Goal: Information Seeking & Learning: Learn about a topic

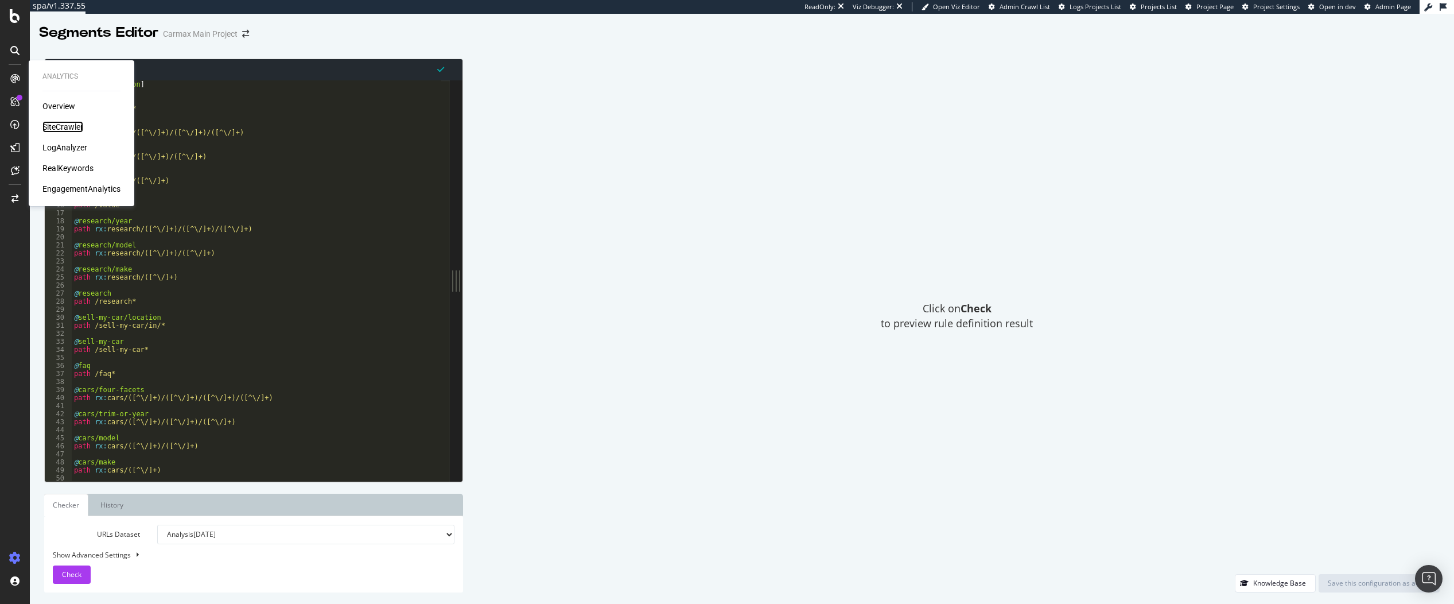
click at [64, 122] on div "SiteCrawler" at bounding box center [62, 126] width 41 height 11
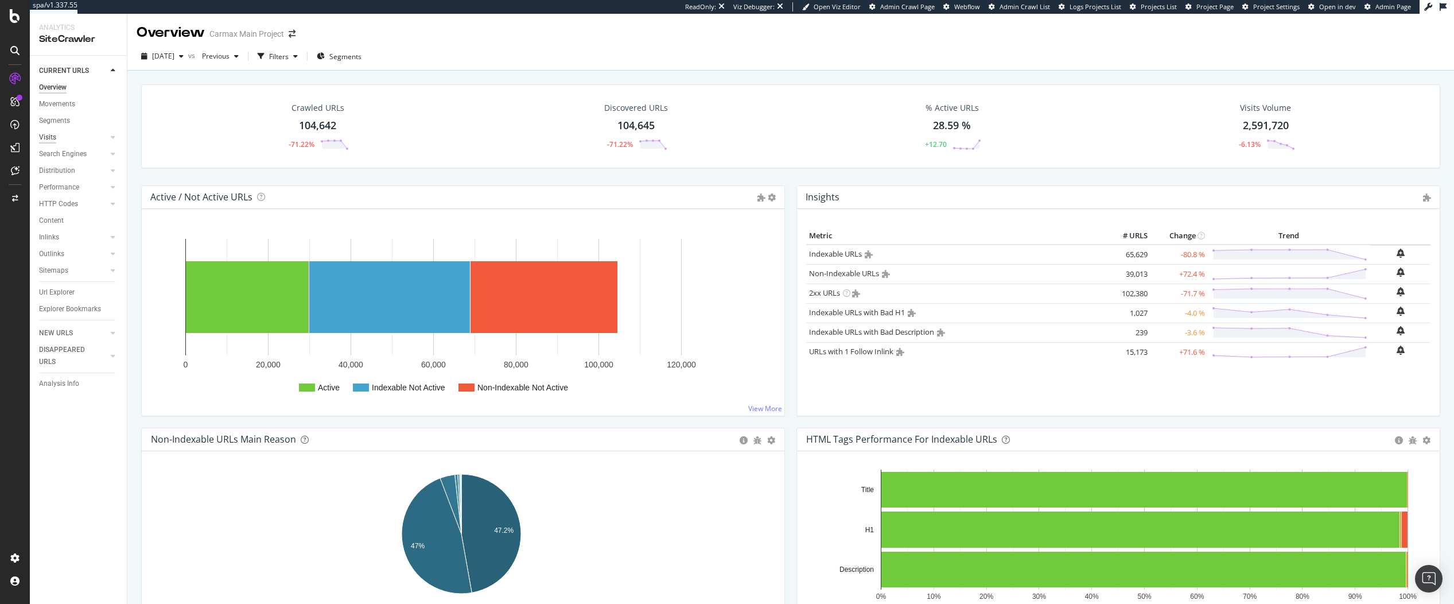
click at [48, 137] on div "Visits" at bounding box center [47, 137] width 17 height 12
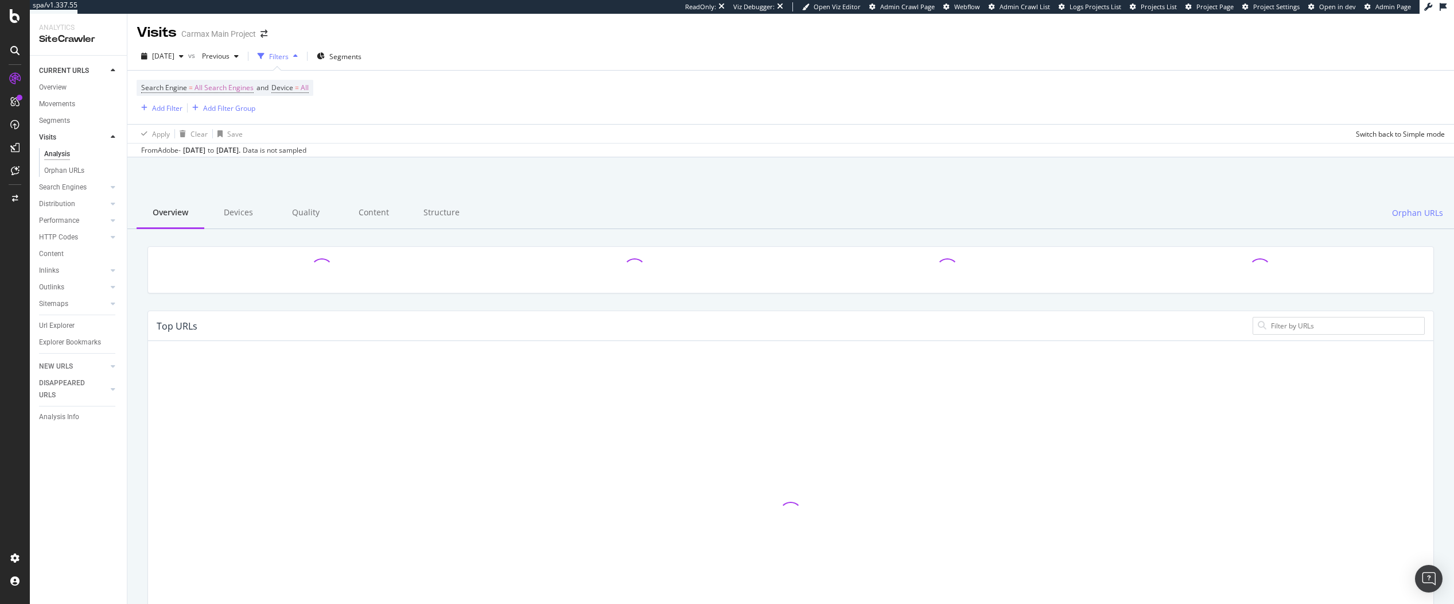
drag, startPoint x: 156, startPoint y: 149, endPoint x: 264, endPoint y: 152, distance: 108.5
click at [264, 152] on div "From Adobe - [DATE] to [DATE] . Data is not sampled" at bounding box center [223, 150] width 165 height 10
click at [205, 151] on div "[DATE]" at bounding box center [194, 150] width 22 height 10
drag, startPoint x: 162, startPoint y: 151, endPoint x: 214, endPoint y: 150, distance: 52.2
click at [214, 150] on div "From Adobe - [DATE] to [DATE] . Data is not sampled" at bounding box center [223, 150] width 165 height 10
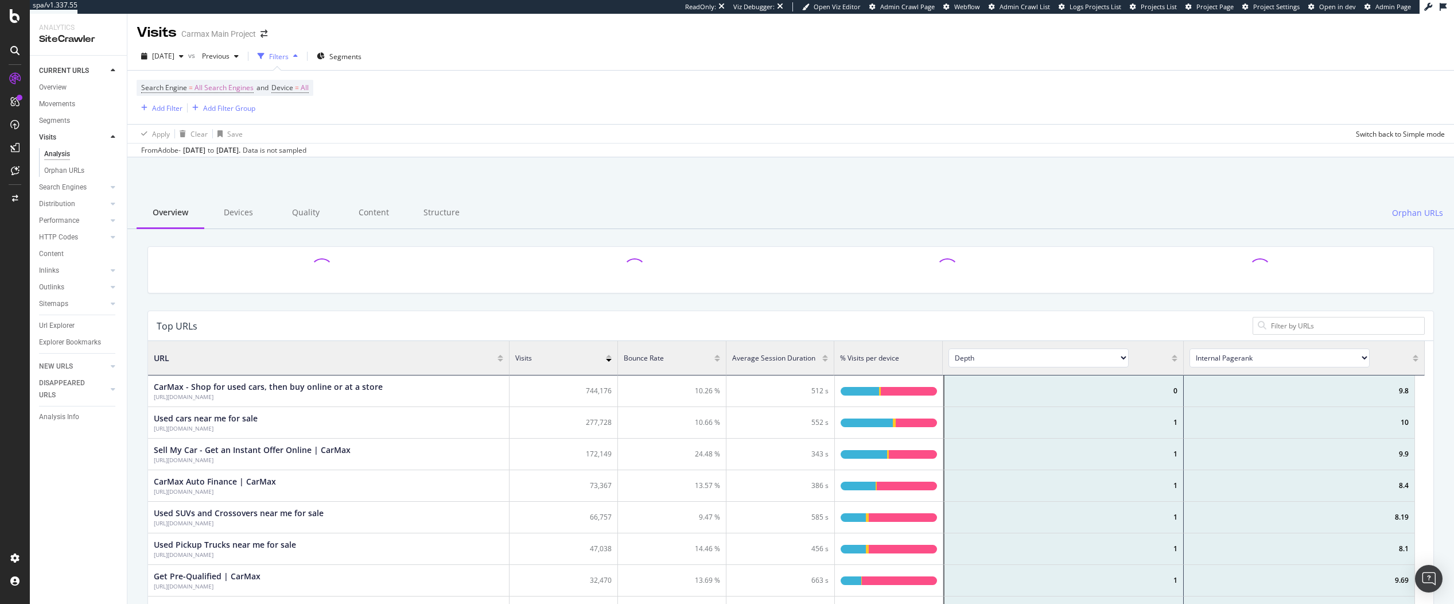
scroll to position [336, 1268]
click at [205, 150] on div "[DATE]" at bounding box center [194, 150] width 22 height 10
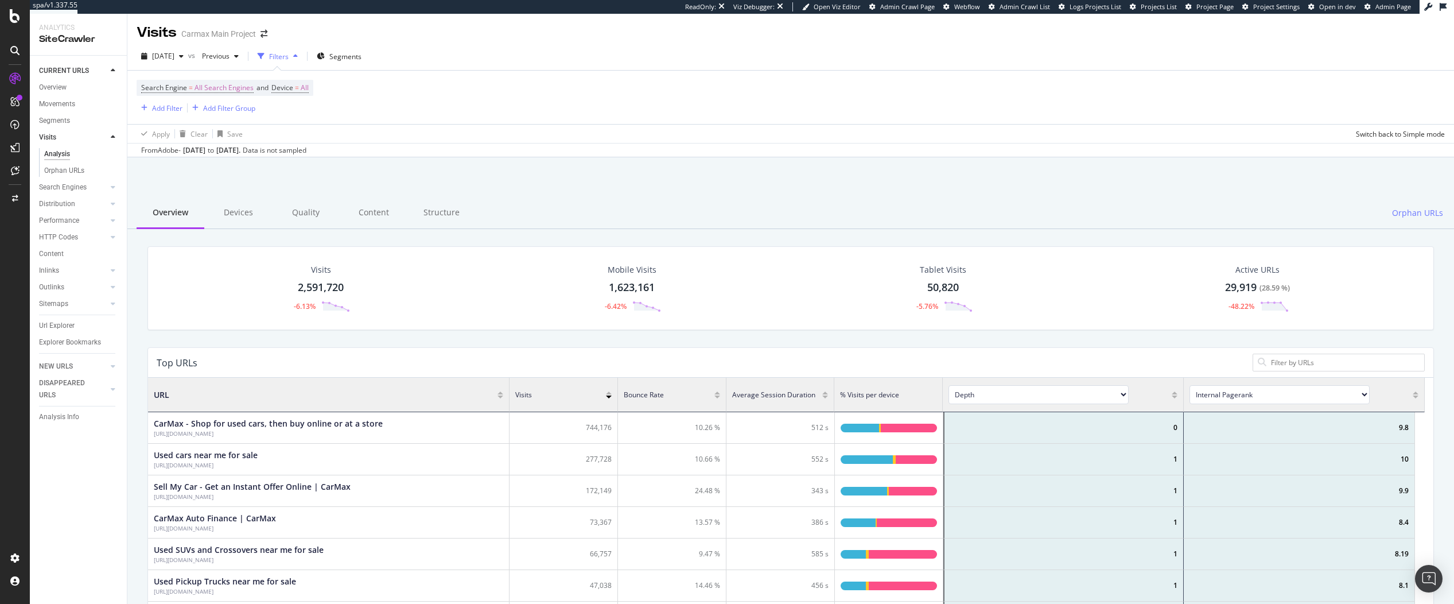
drag, startPoint x: 189, startPoint y: 150, endPoint x: 285, endPoint y: 151, distance: 96.4
click at [285, 151] on div "From Adobe - [DATE] to [DATE] . Data is not sampled" at bounding box center [223, 150] width 165 height 10
click at [240, 153] on div "[DATE] ." at bounding box center [228, 150] width 24 height 10
click at [48, 89] on div "Overview" at bounding box center [53, 87] width 28 height 12
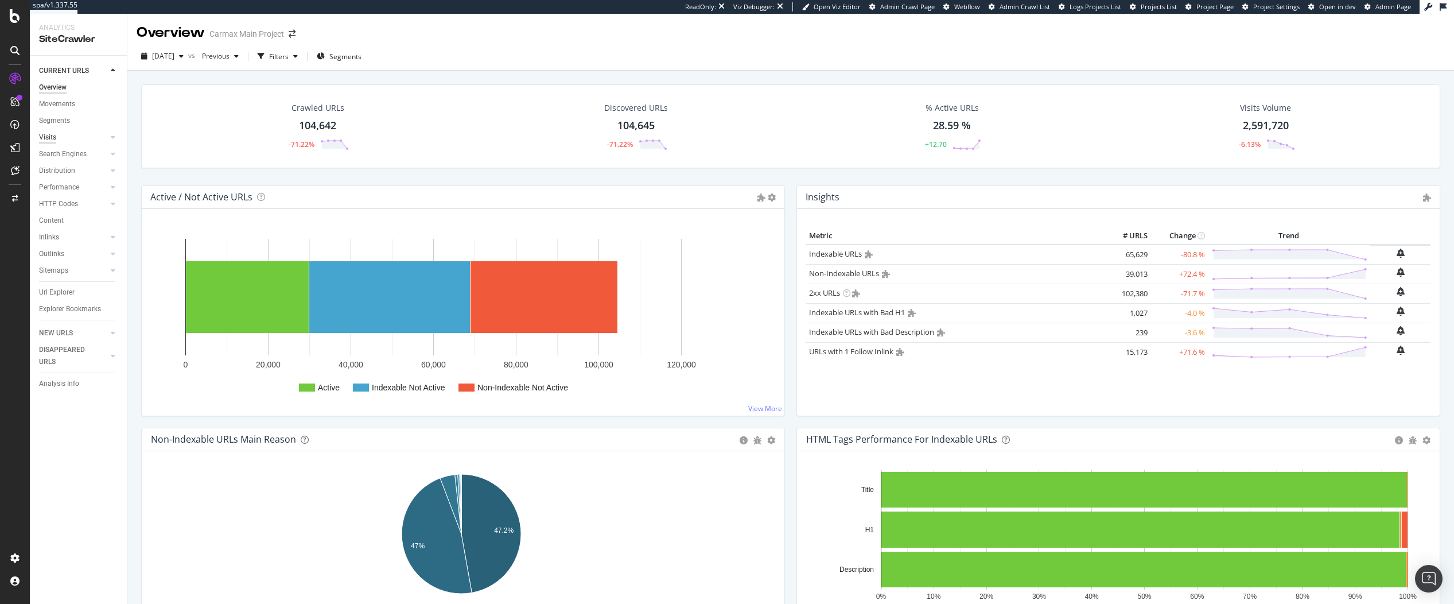
click at [46, 141] on div "Visits" at bounding box center [47, 137] width 17 height 12
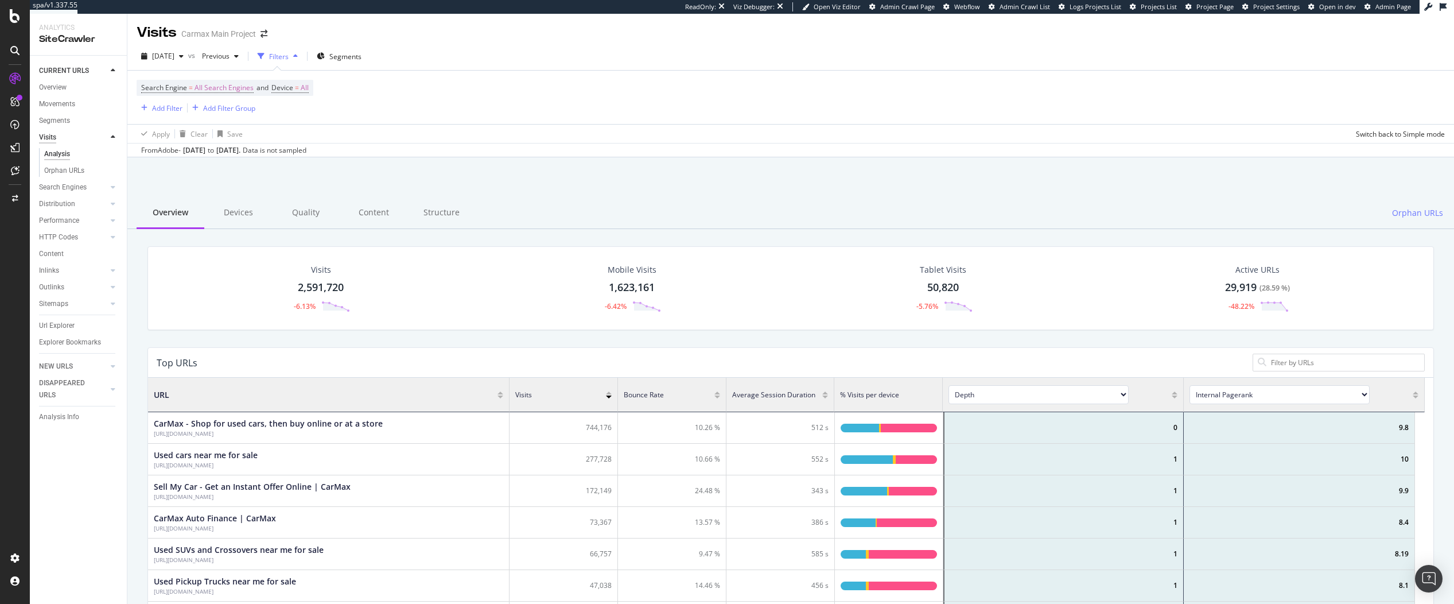
scroll to position [336, 1268]
click at [74, 186] on div "EngagementAnalytics" at bounding box center [81, 188] width 78 height 11
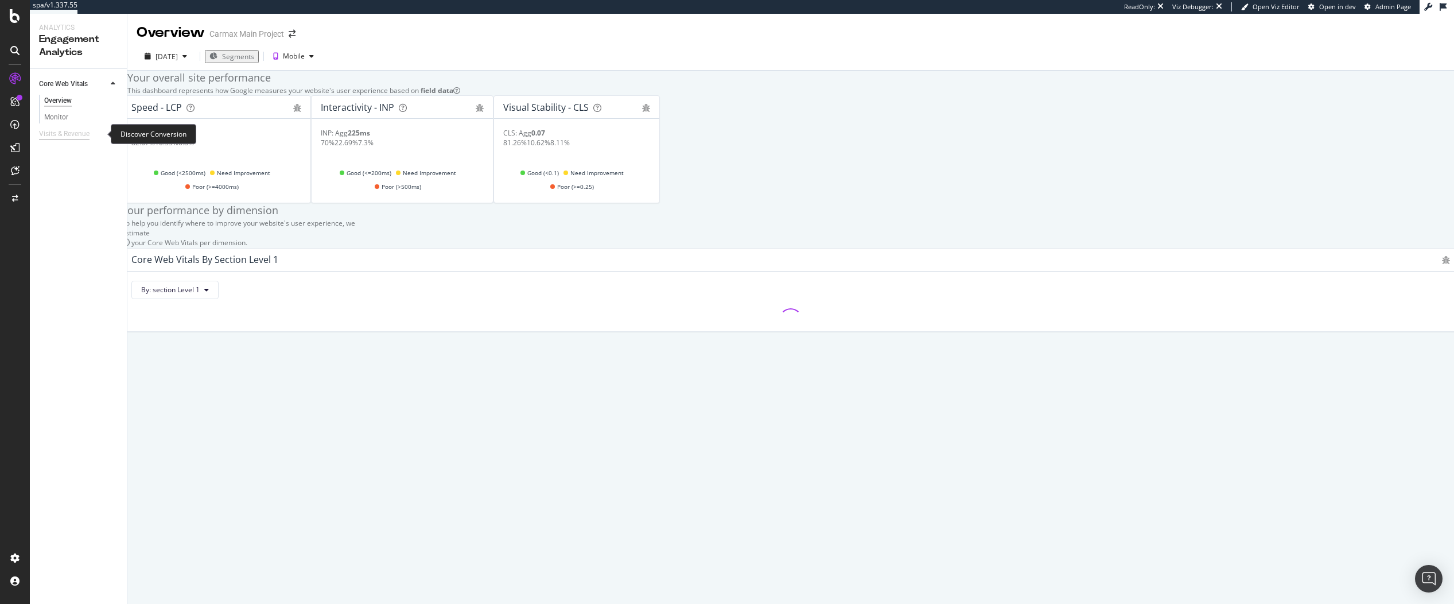
click at [63, 138] on div "Visits & Revenue" at bounding box center [64, 134] width 50 height 12
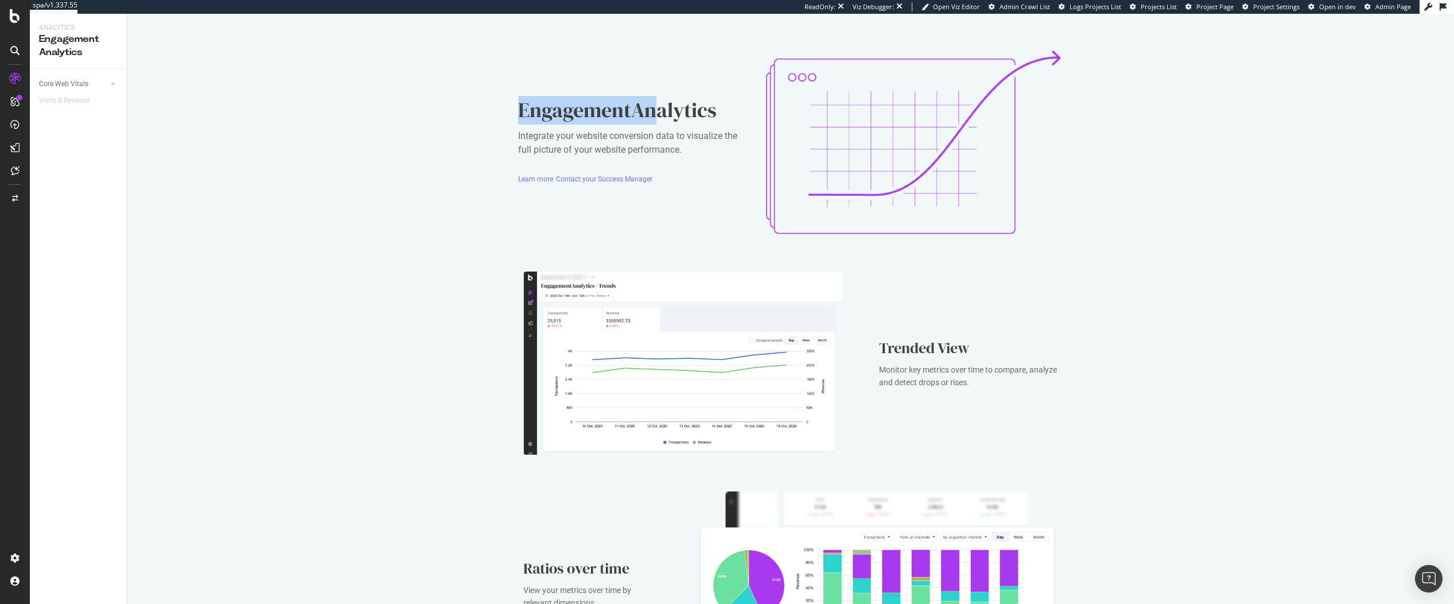
drag, startPoint x: 499, startPoint y: 103, endPoint x: 655, endPoint y: 115, distance: 156.5
click at [655, 115] on div "EngagementAnalytics Integrate your website conversion data to visualize the ful…" at bounding box center [790, 473] width 1326 height 918
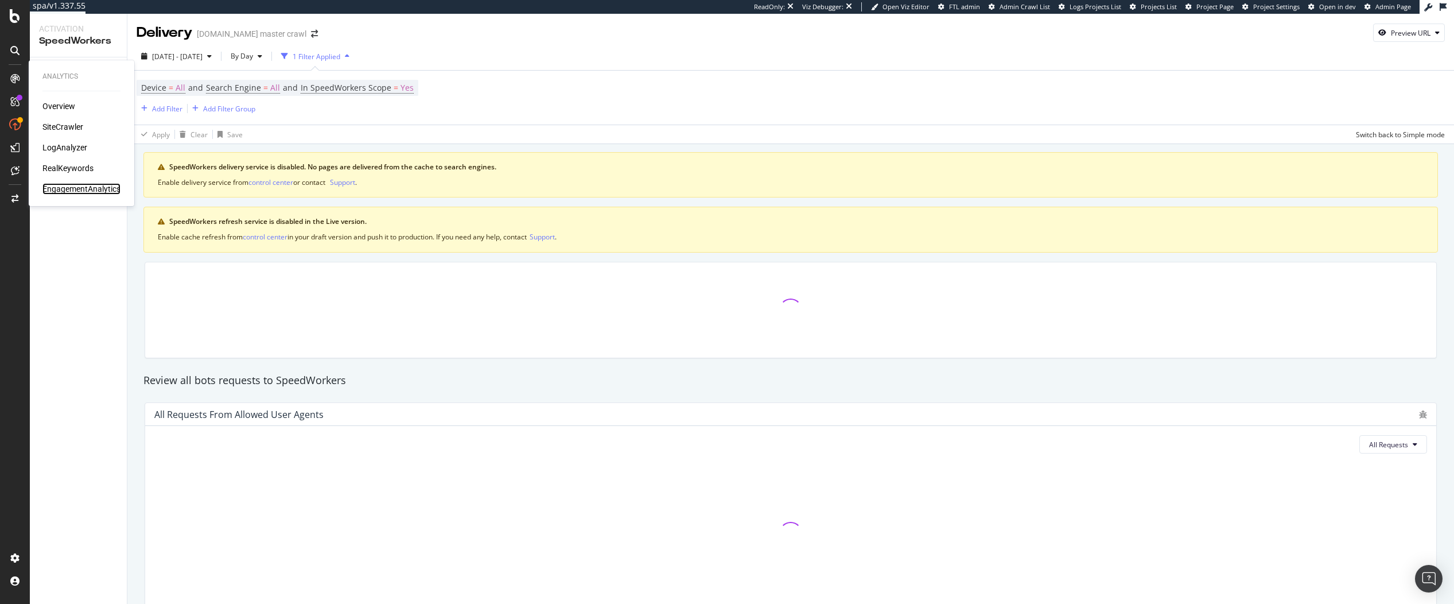
click at [64, 188] on div "EngagementAnalytics" at bounding box center [81, 188] width 78 height 11
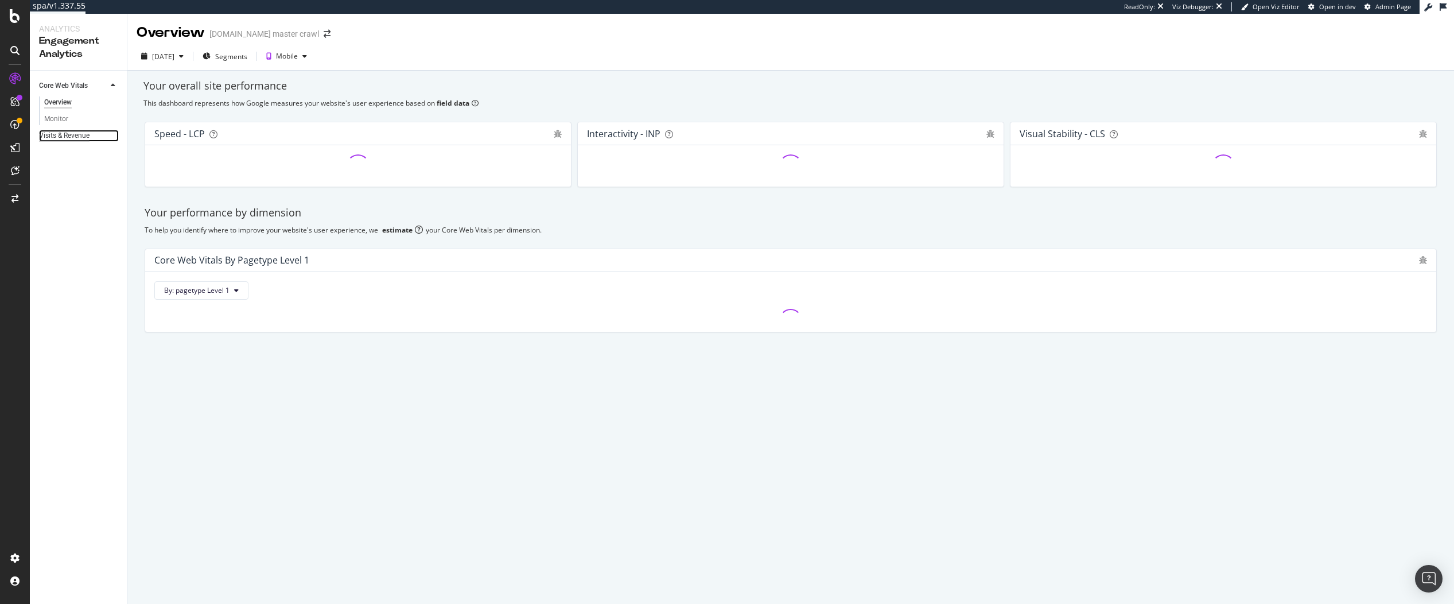
click at [85, 135] on div "Visits & Revenue" at bounding box center [64, 136] width 50 height 12
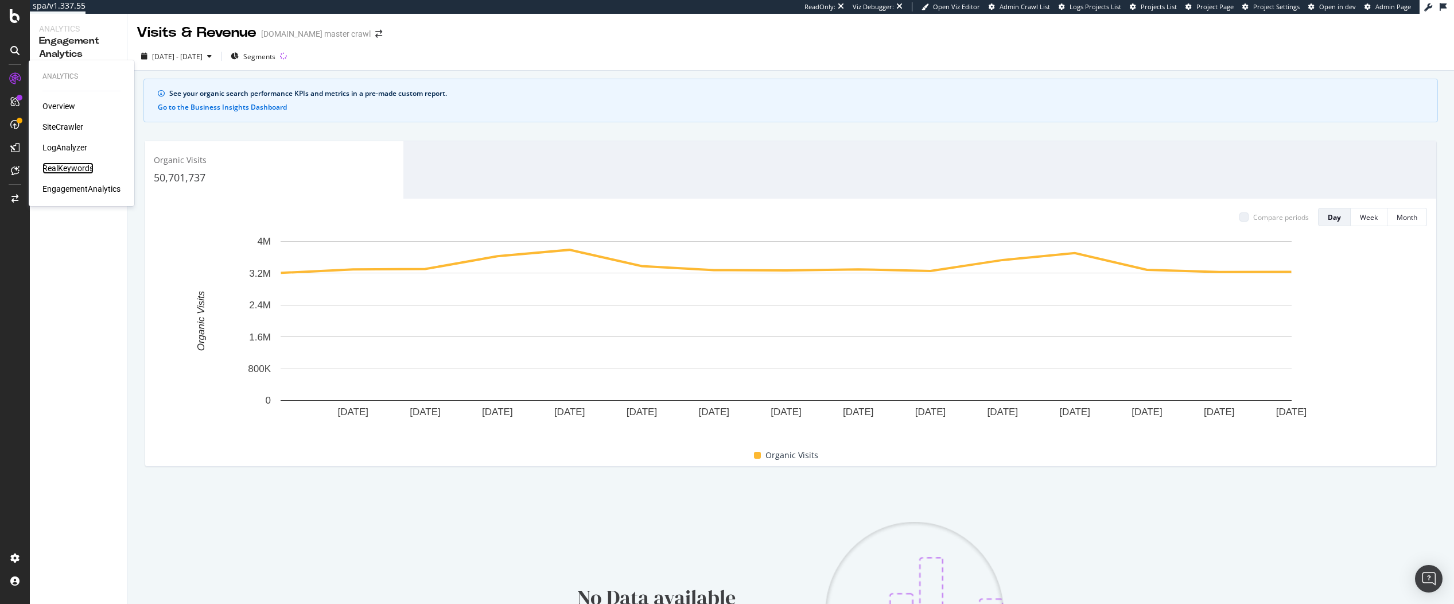
click at [65, 167] on div "RealKeywords" at bounding box center [67, 167] width 51 height 11
